Goal: Task Accomplishment & Management: Use online tool/utility

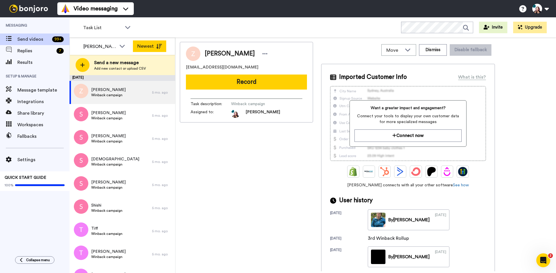
click at [151, 42] on button "Newest" at bounding box center [149, 47] width 33 height 12
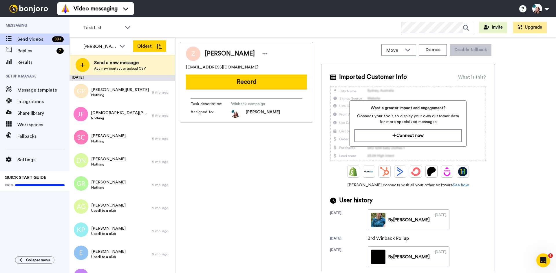
click at [149, 49] on button "Oldest" at bounding box center [149, 47] width 33 height 12
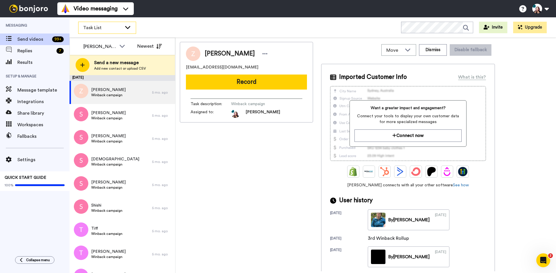
click at [98, 27] on span "Task List" at bounding box center [102, 27] width 39 height 7
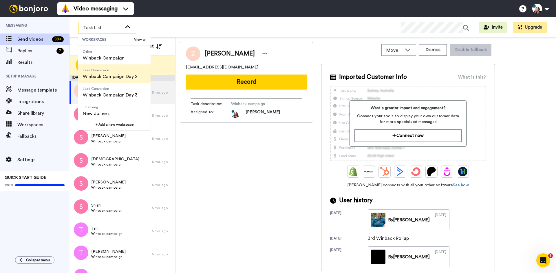
scroll to position [37, 0]
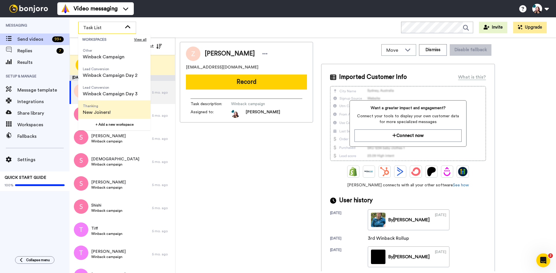
click at [117, 109] on li "Thanking New Joiners!" at bounding box center [114, 109] width 72 height 19
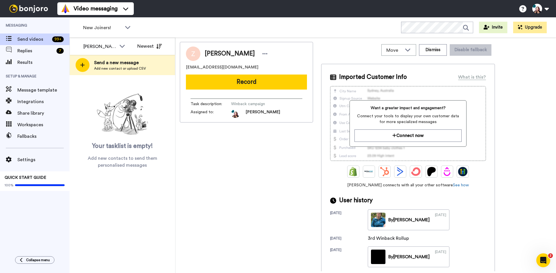
click at [122, 121] on img at bounding box center [122, 114] width 58 height 46
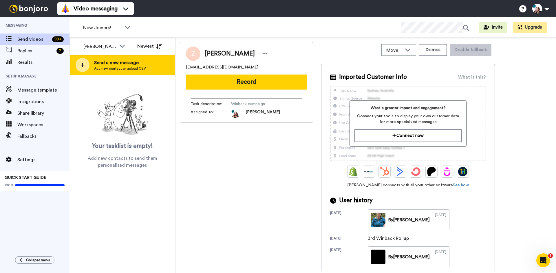
click at [83, 65] on icon at bounding box center [82, 65] width 4 height 4
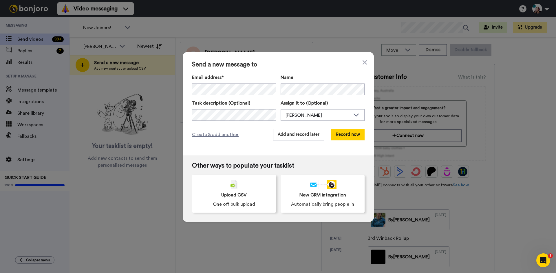
scroll to position [0, 0]
click at [257, 133] on div "Create & add another Add and record later Record now" at bounding box center [278, 135] width 172 height 12
click at [305, 136] on button "Add and record later" at bounding box center [298, 135] width 51 height 12
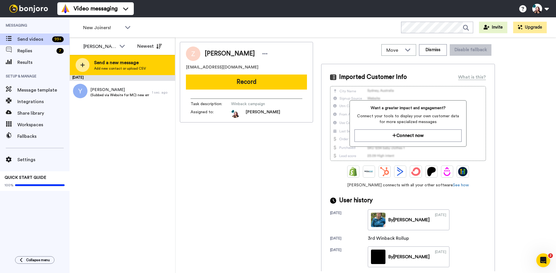
click at [132, 62] on span "Send a new message" at bounding box center [120, 62] width 52 height 7
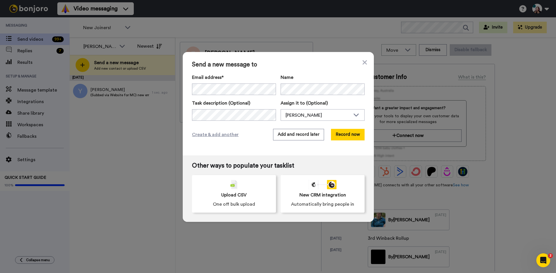
click at [262, 69] on div "Send a new message to Email address* No search result for ‘ [EMAIL_ADDRESS][DOM…" at bounding box center [278, 104] width 191 height 104
click at [263, 106] on label "Task description (Optional)" at bounding box center [234, 103] width 84 height 7
click at [294, 138] on button "Add and record later" at bounding box center [298, 135] width 51 height 12
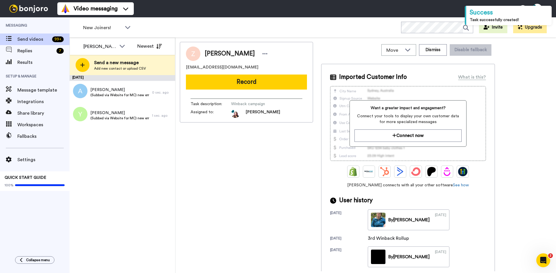
click at [226, 195] on div "[PERSON_NAME] [PERSON_NAME][EMAIL_ADDRESS][DOMAIN_NAME] Record Task description…" at bounding box center [246, 157] width 133 height 230
